Goal: Information Seeking & Learning: Find specific fact

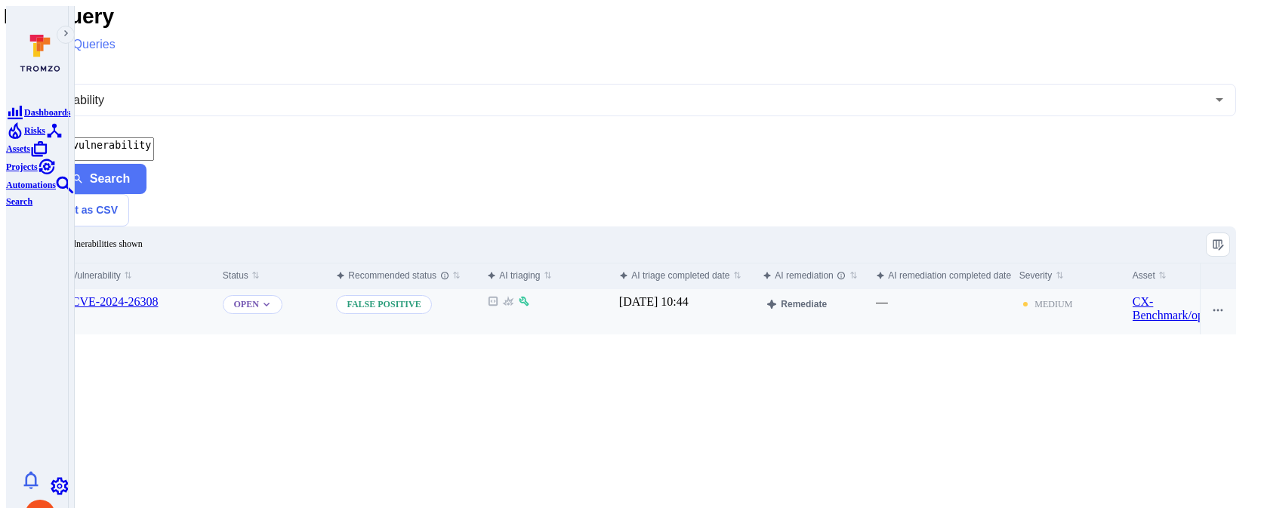
click at [46, 297] on input "Select row" at bounding box center [40, 303] width 12 height 12
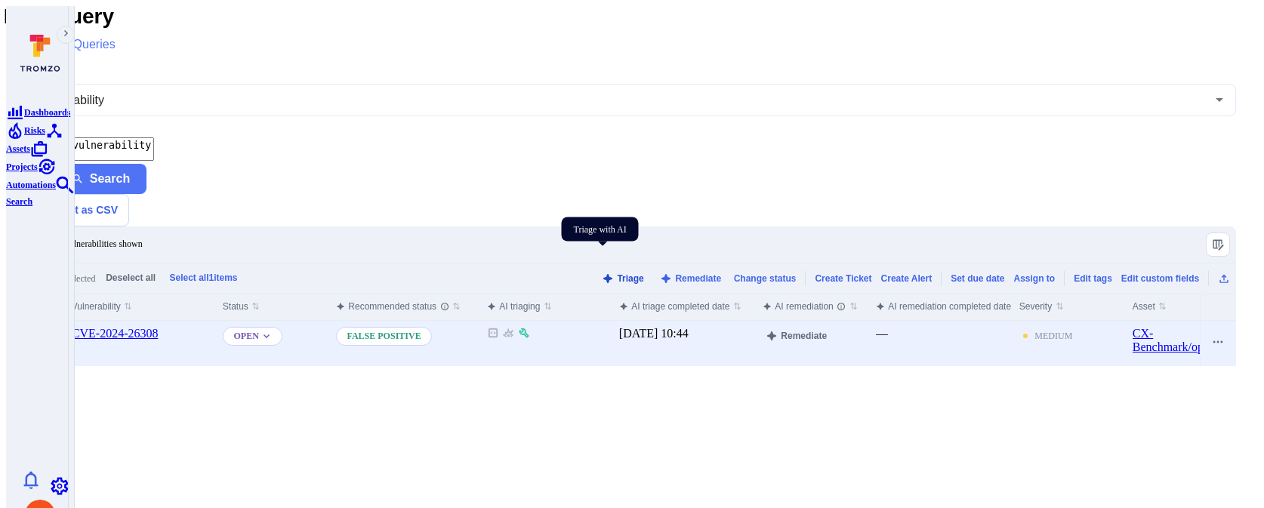
click at [600, 273] on button "Triage" at bounding box center [622, 278] width 49 height 11
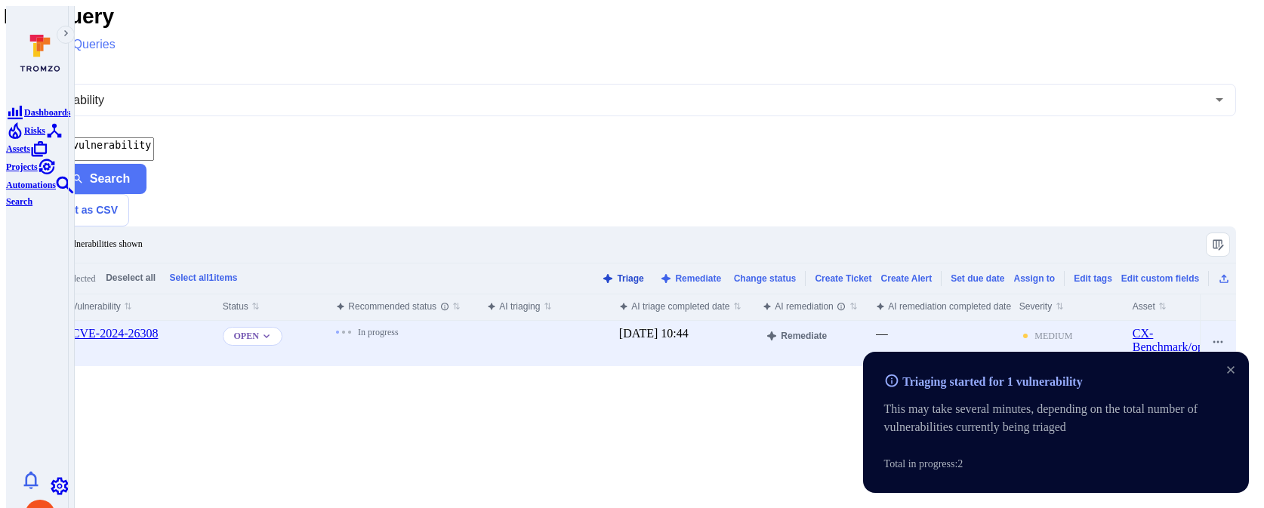
click at [598, 273] on button "Triage" at bounding box center [622, 278] width 49 height 11
click at [614, 273] on button "Triage" at bounding box center [622, 278] width 49 height 11
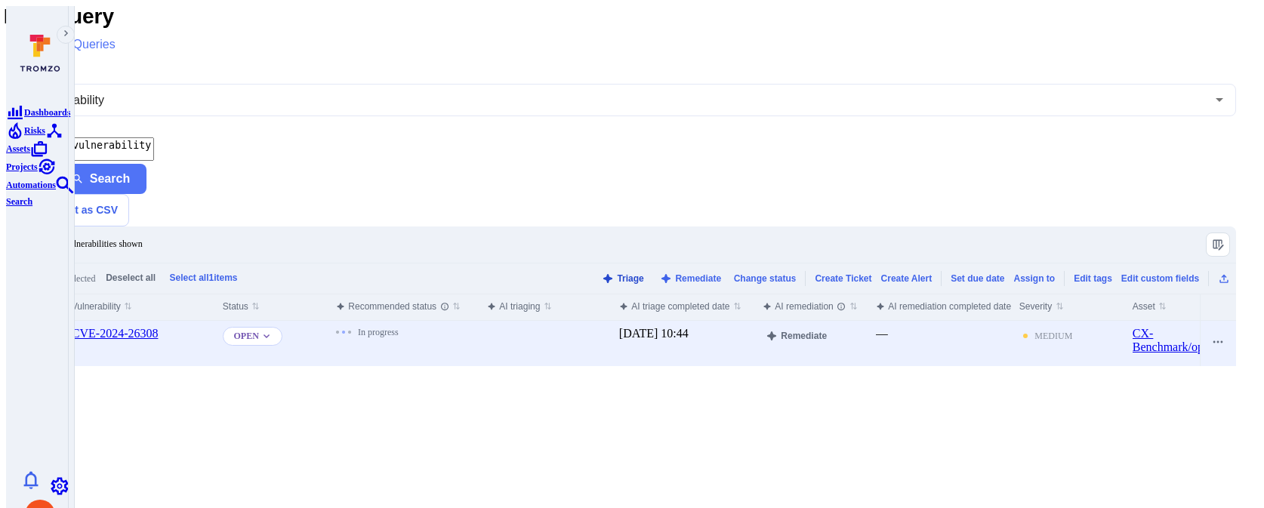
click at [616, 273] on button "Triage" at bounding box center [622, 278] width 49 height 11
click at [154, 137] on textarea "tromzo_vulnerability_id = "fin_4qRc9ckDVMob1WOr"" at bounding box center [91, 148] width 126 height 23
paste textarea "On2sqPj4HppzmnFI"
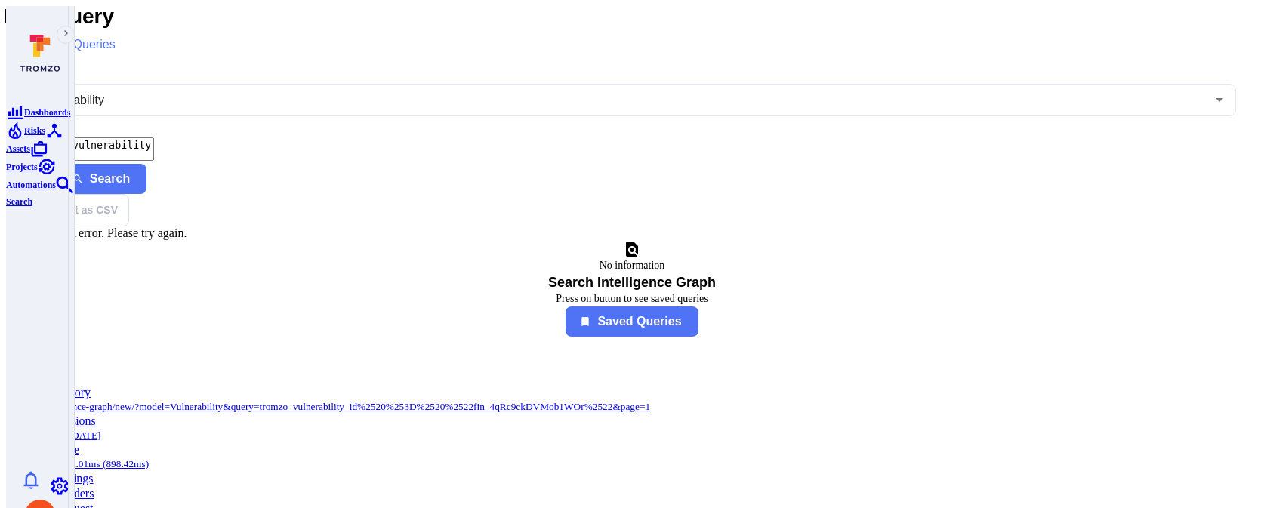
type textarea "tromzo_vulnerability_id = "fin_On2sqPj4HppzmnFI""
click at [147, 164] on button "Search" at bounding box center [102, 179] width 88 height 30
click at [1103, 164] on div "Search Export as CSV" at bounding box center [632, 195] width 1208 height 63
click at [147, 164] on button "Search" at bounding box center [102, 179] width 88 height 30
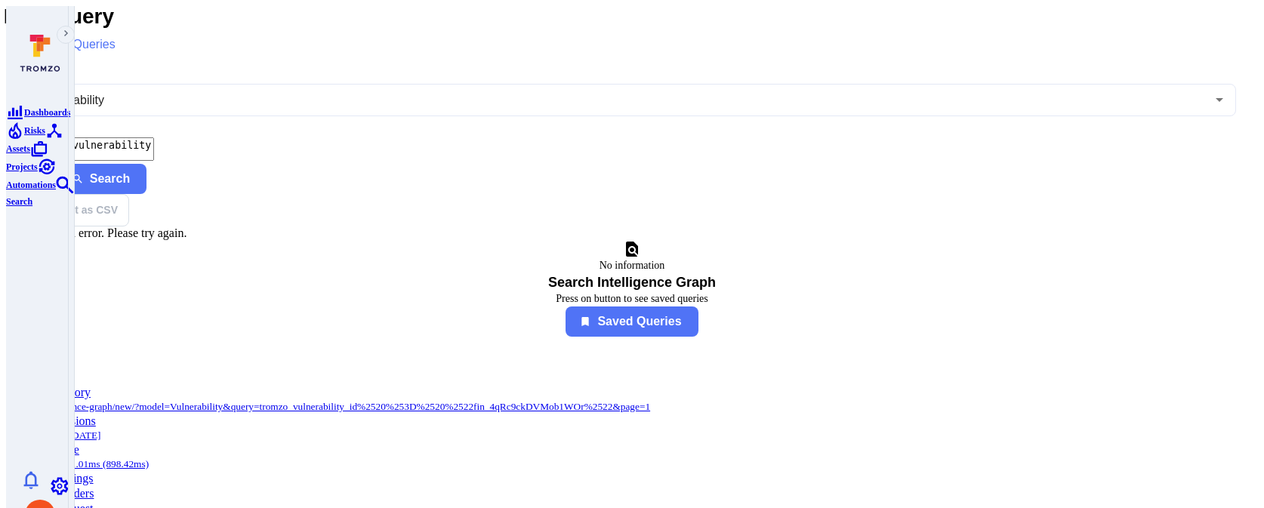
click at [58, 164] on button "Search" at bounding box center [102, 179] width 88 height 30
click at [154, 142] on textarea "tromzo_vulnerability_id = "fin_On2sqPj4HppzmnFI"" at bounding box center [91, 148] width 126 height 23
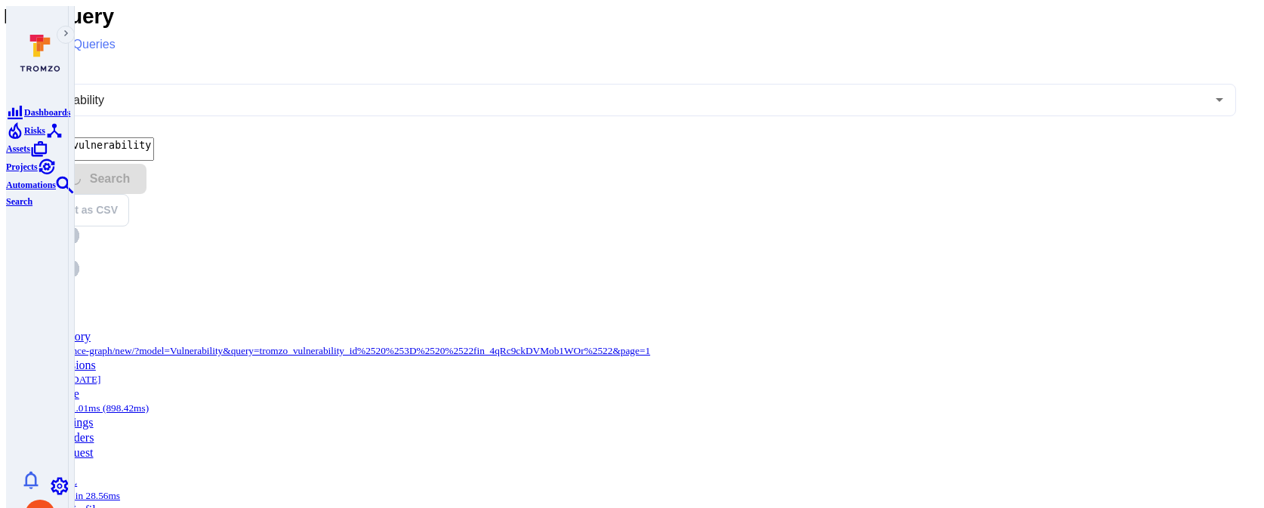
type textarea "tromzo_vulnerability_id = "fin_On2sqPj4HppzmnFI""
click at [597, 54] on header "New Query Saved Queries" at bounding box center [632, 32] width 1257 height 56
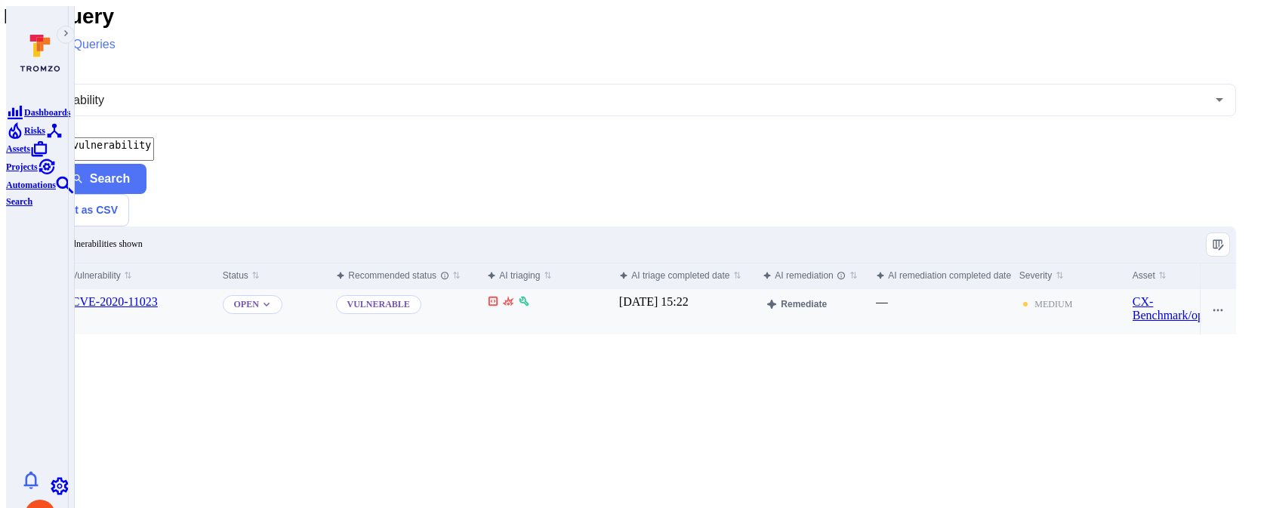
click at [50, 295] on label "Cell for selection" at bounding box center [40, 303] width 19 height 16
click at [46, 297] on input "Select row" at bounding box center [40, 303] width 12 height 12
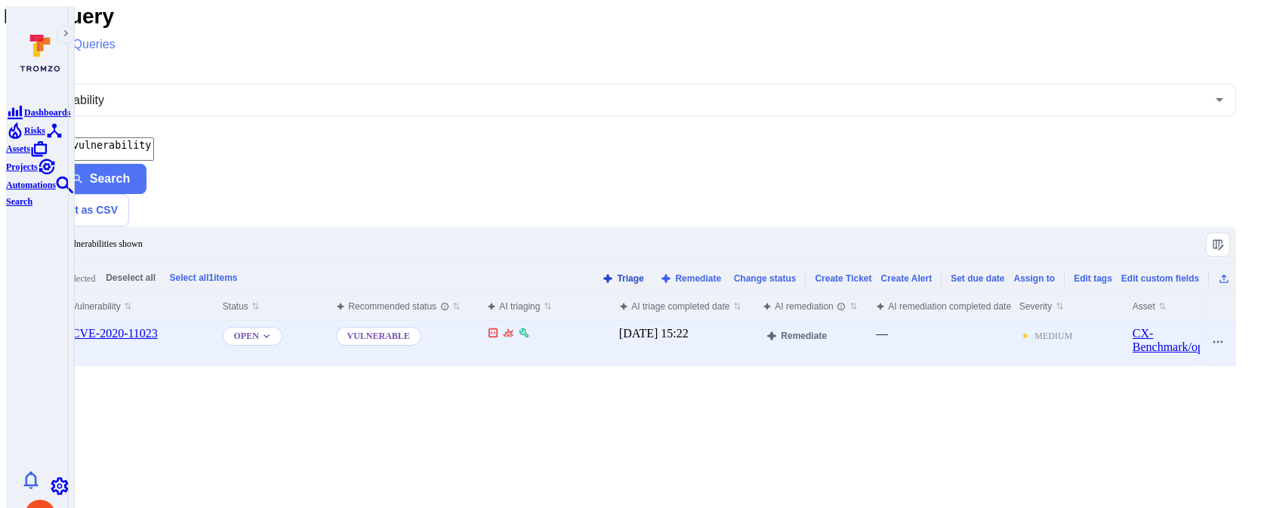
click at [612, 273] on button "Triage" at bounding box center [622, 278] width 49 height 11
click at [158, 327] on link "CVE-2020-11023" at bounding box center [115, 333] width 86 height 13
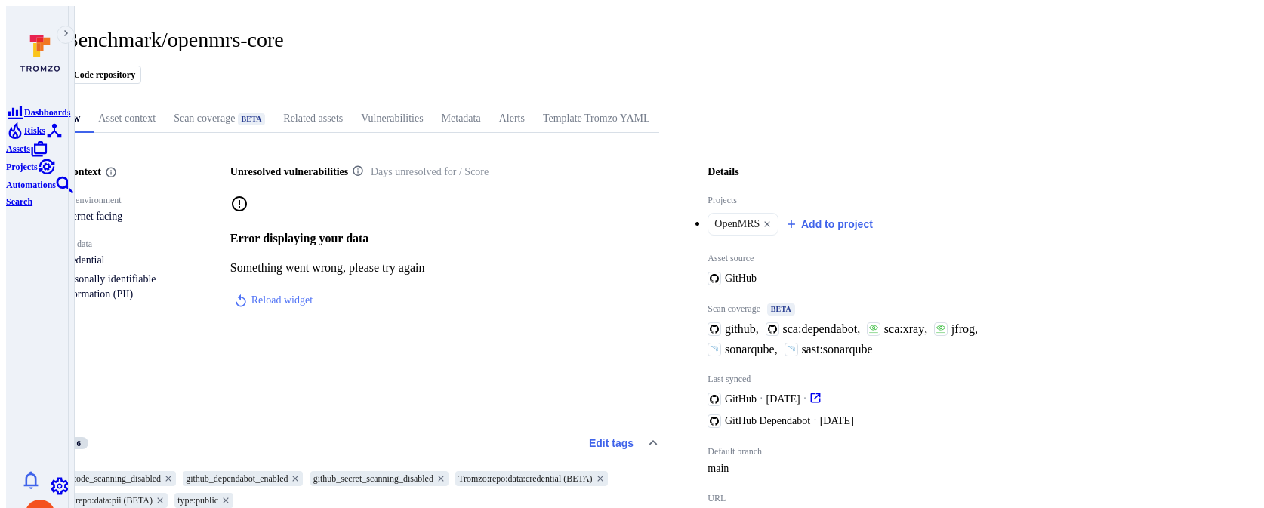
click at [432, 107] on link "Vulnerabilities" at bounding box center [392, 119] width 80 height 28
